Goal: Transaction & Acquisition: Download file/media

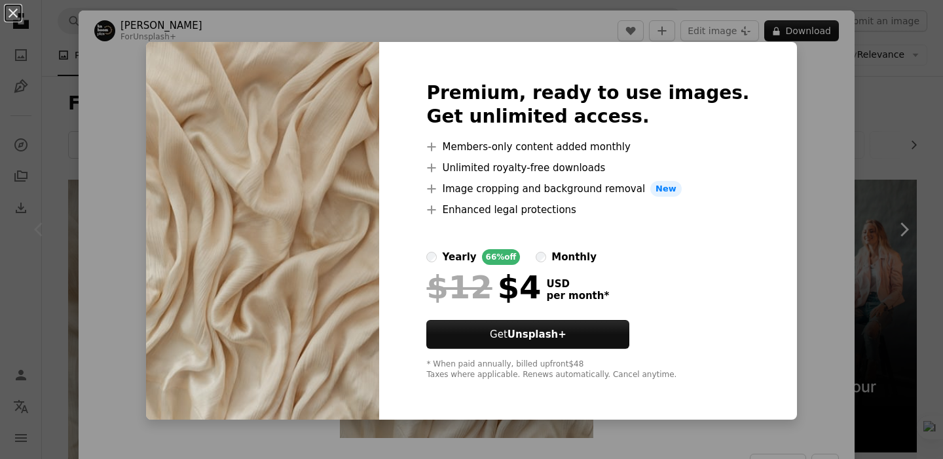
click at [878, 124] on div "An X shape Premium, ready to use images. Get unlimited access. A plus sign Memb…" at bounding box center [471, 229] width 943 height 459
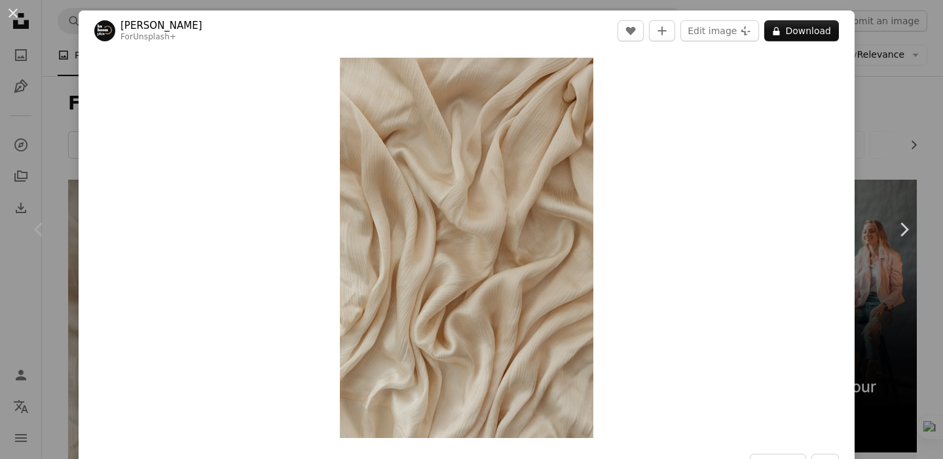
click at [911, 123] on div "An X shape Chevron left Chevron right [PERSON_NAME] For Unsplash+ A heart A plu…" at bounding box center [471, 229] width 943 height 459
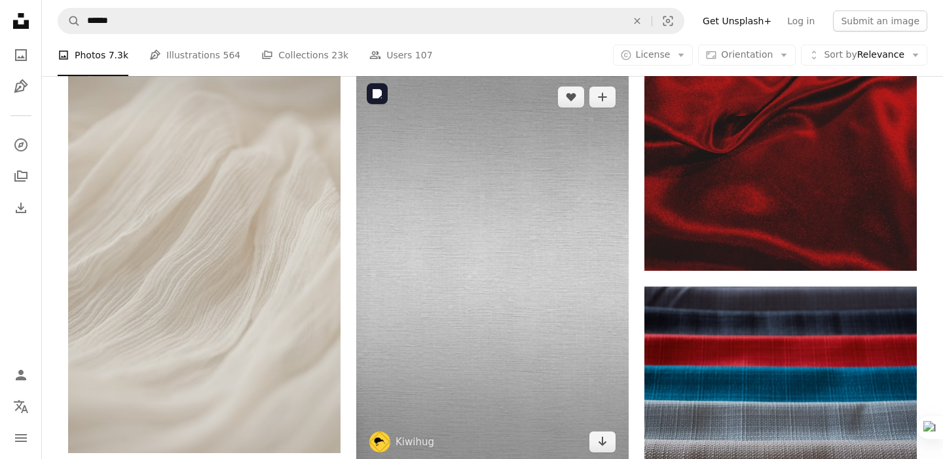
scroll to position [1290, 0]
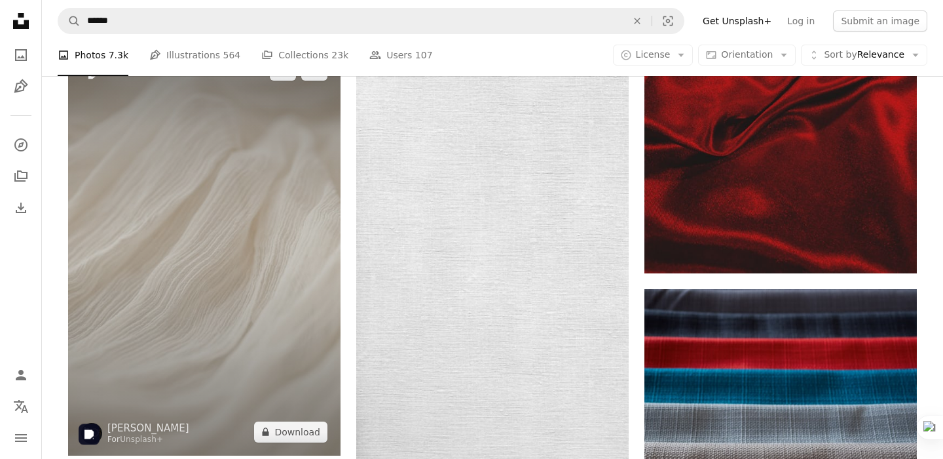
click at [296, 330] on img at bounding box center [204, 251] width 273 height 409
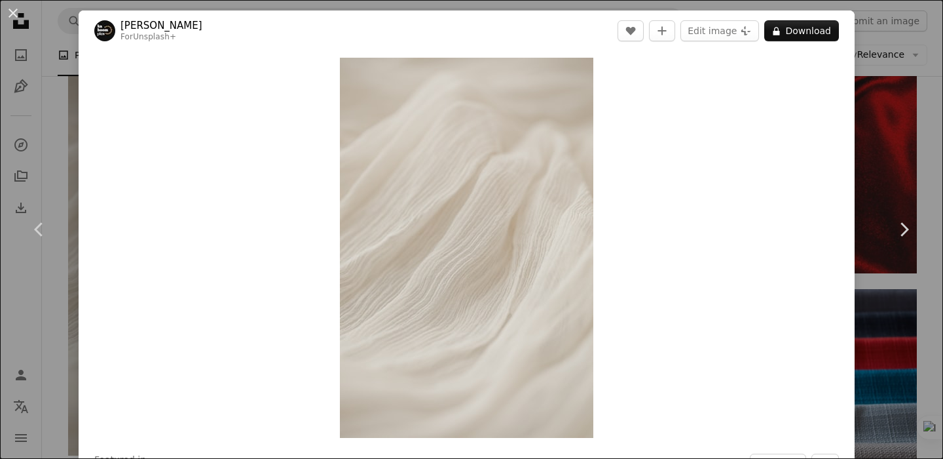
click at [901, 84] on div "An X shape Chevron left Chevron right [PERSON_NAME] For Unsplash+ A heart A plu…" at bounding box center [471, 229] width 943 height 459
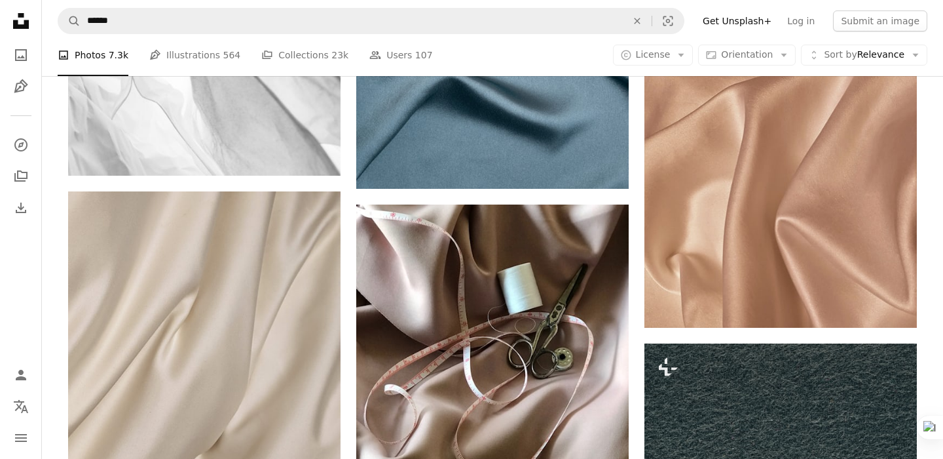
scroll to position [1993, 0]
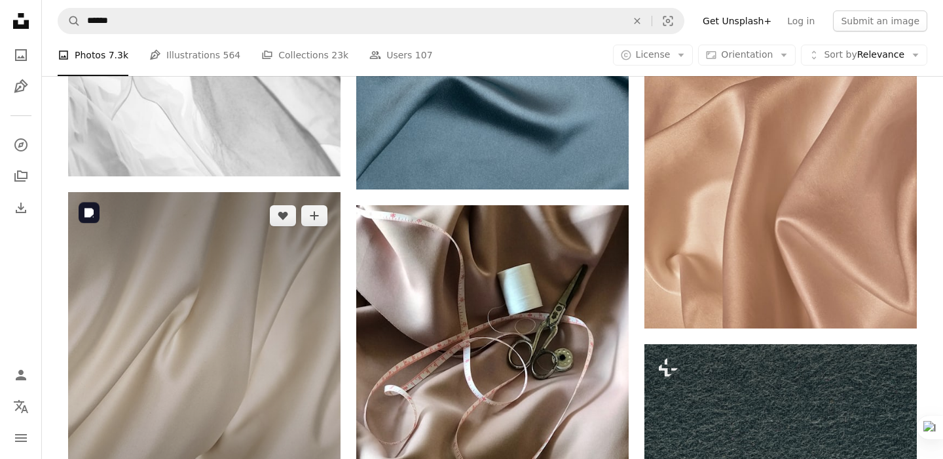
click at [98, 354] on img at bounding box center [204, 374] width 273 height 364
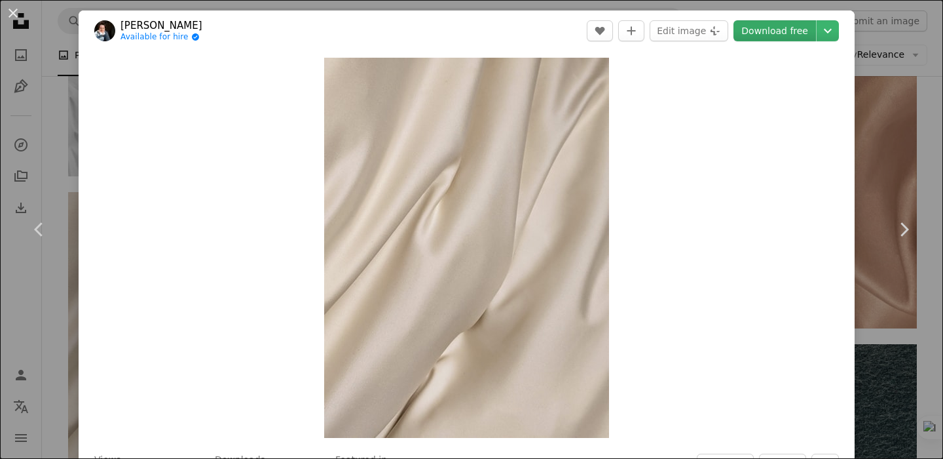
click at [785, 27] on link "Download free" at bounding box center [775, 30] width 83 height 21
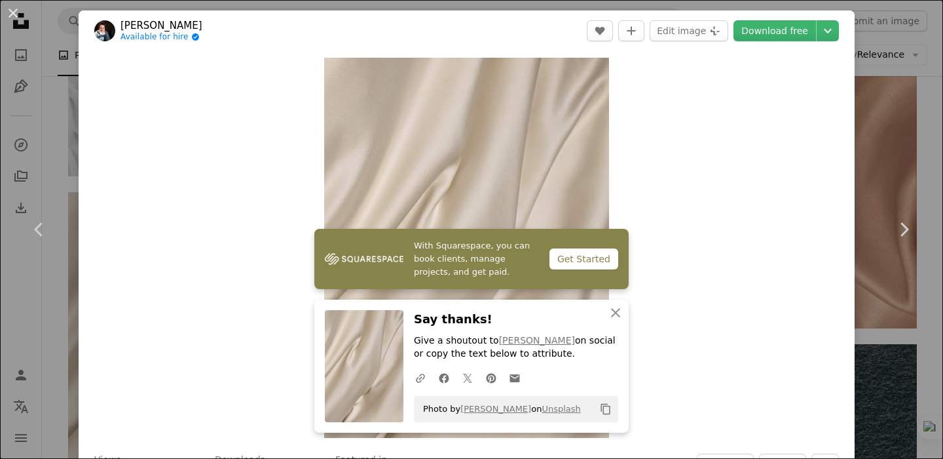
click at [881, 157] on div "An X shape Chevron left Chevron right [PERSON_NAME] Available for hire A checkm…" at bounding box center [471, 229] width 943 height 459
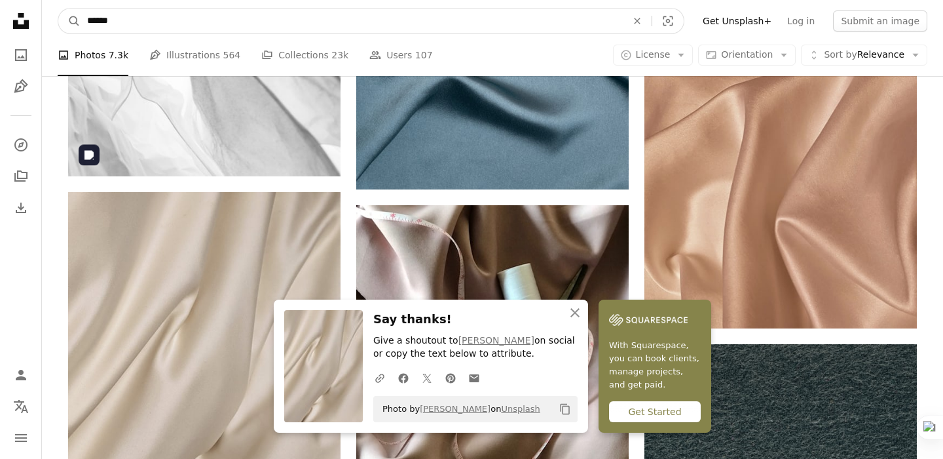
click at [144, 29] on input "******" at bounding box center [352, 21] width 542 height 25
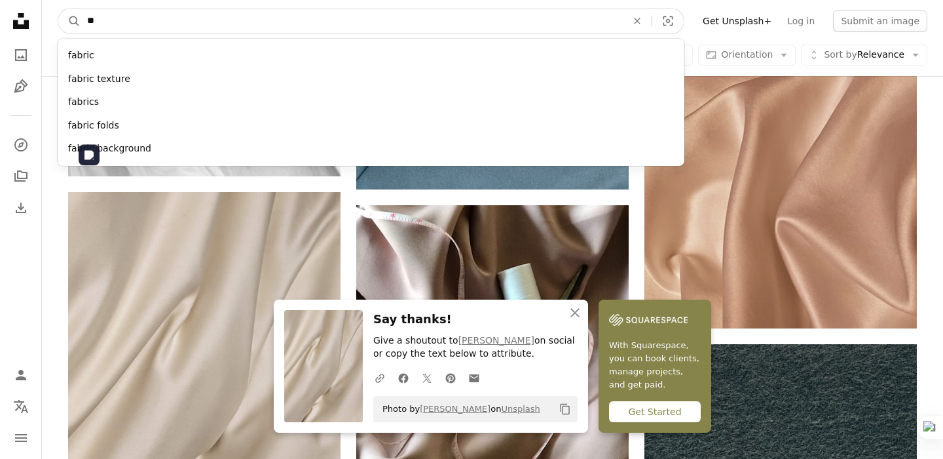
type input "*"
type input "*****"
click button "A magnifying glass" at bounding box center [69, 21] width 22 height 25
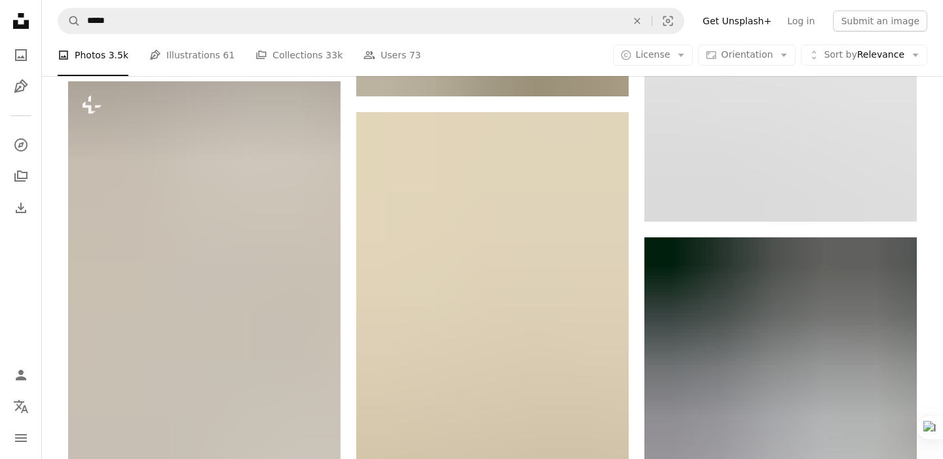
scroll to position [869, 0]
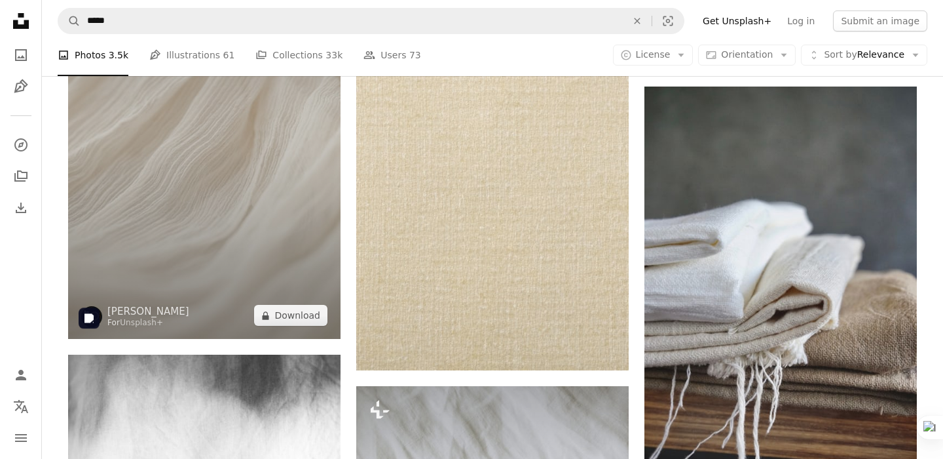
click at [266, 246] on img at bounding box center [204, 134] width 273 height 409
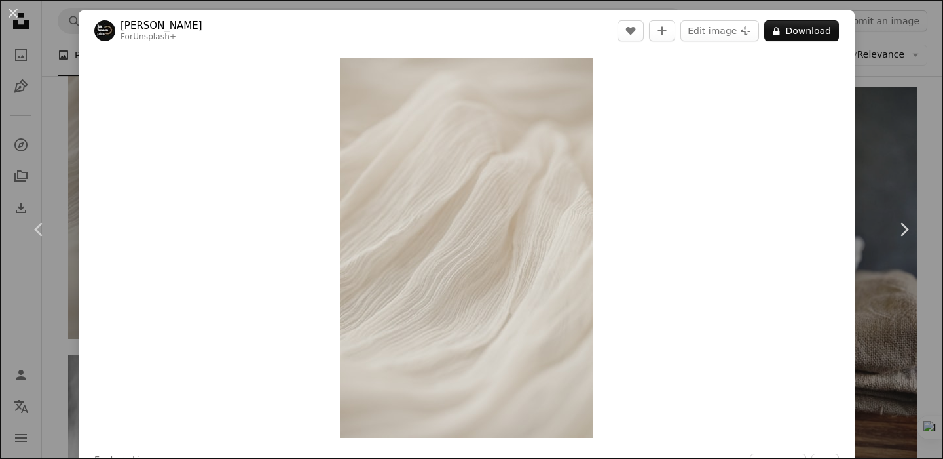
click at [866, 111] on div "An X shape Chevron left Chevron right [PERSON_NAME] For Unsplash+ A heart A plu…" at bounding box center [471, 229] width 943 height 459
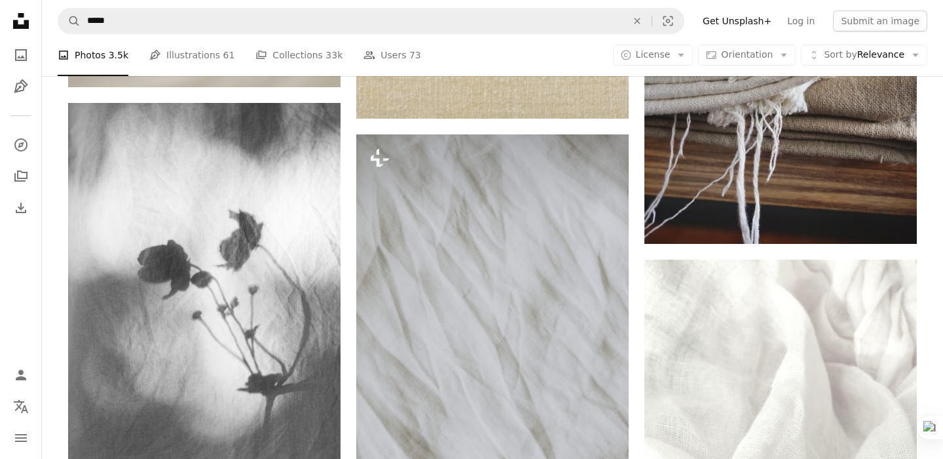
scroll to position [1233, 0]
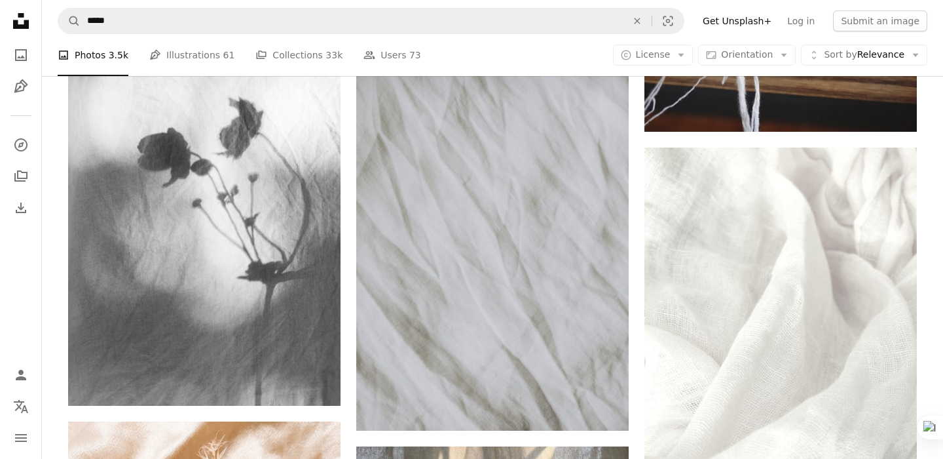
click at [629, 218] on div "Plus sign for Unsplash+ A heart A plus sign mk. s For Unsplash+ A lock Download…" at bounding box center [492, 351] width 849 height 2808
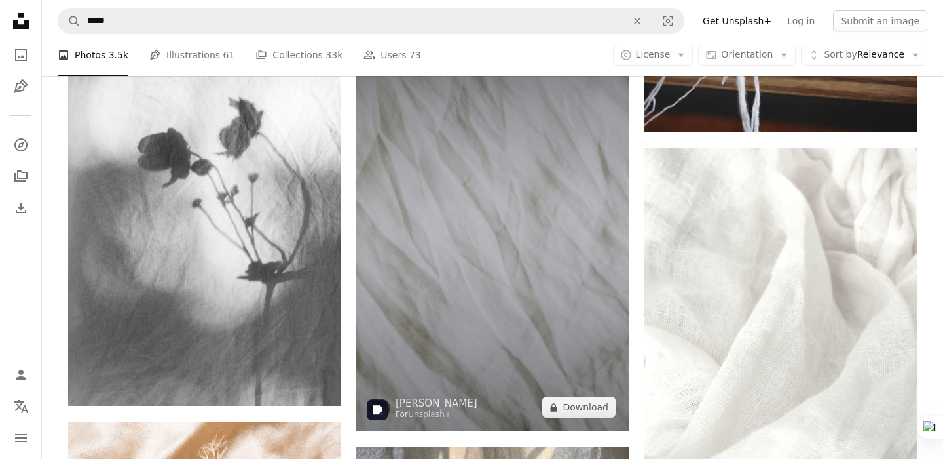
click at [569, 227] on img at bounding box center [492, 226] width 273 height 408
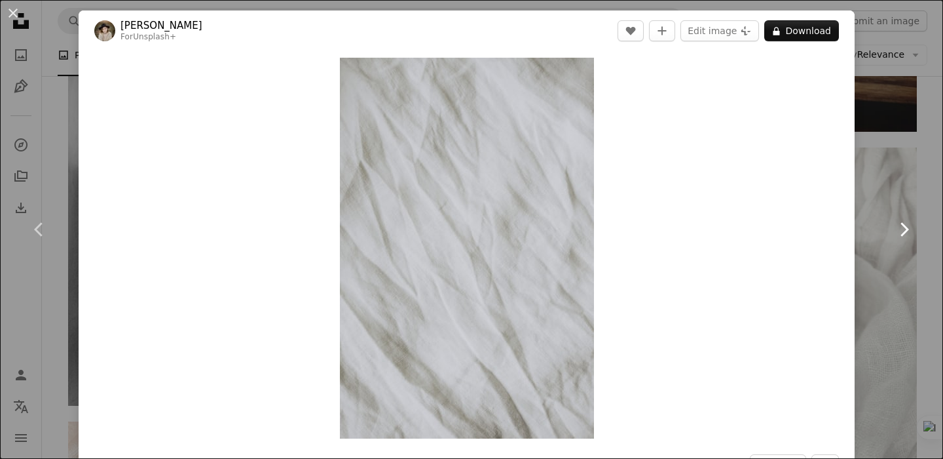
click at [873, 168] on link "Chevron right" at bounding box center [904, 229] width 79 height 126
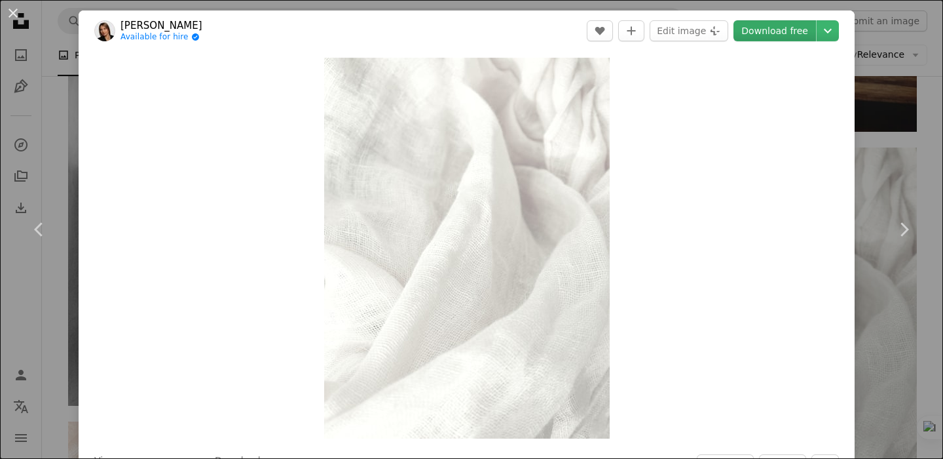
click at [806, 28] on link "Download free" at bounding box center [775, 30] width 83 height 21
